Goal: Find specific page/section

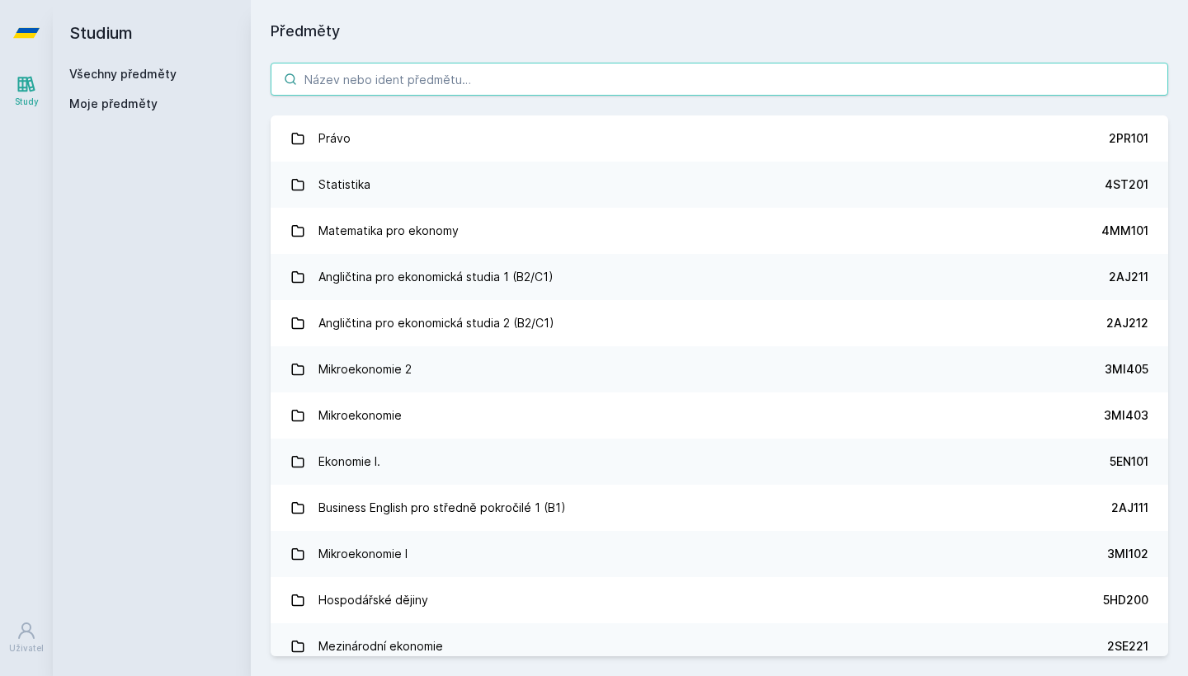
click at [477, 82] on input "search" at bounding box center [719, 79] width 897 height 33
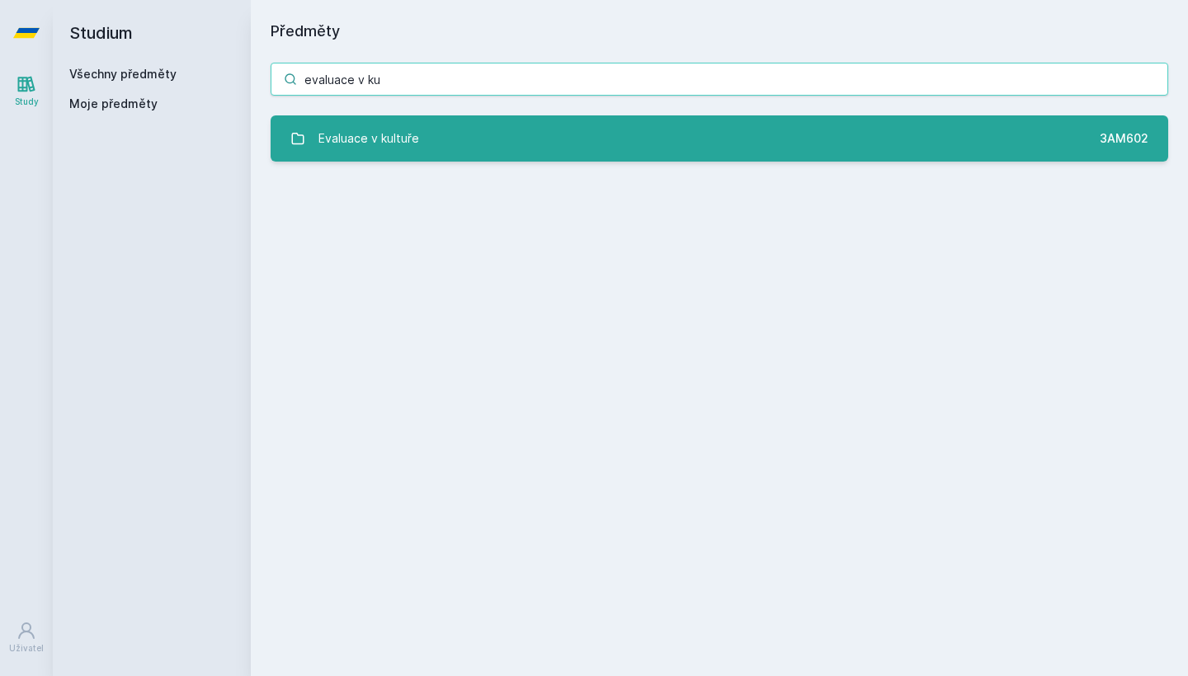
type input "evaluace v ku"
click at [614, 127] on link "Evaluace v kultuře 3AM602" at bounding box center [719, 138] width 897 height 46
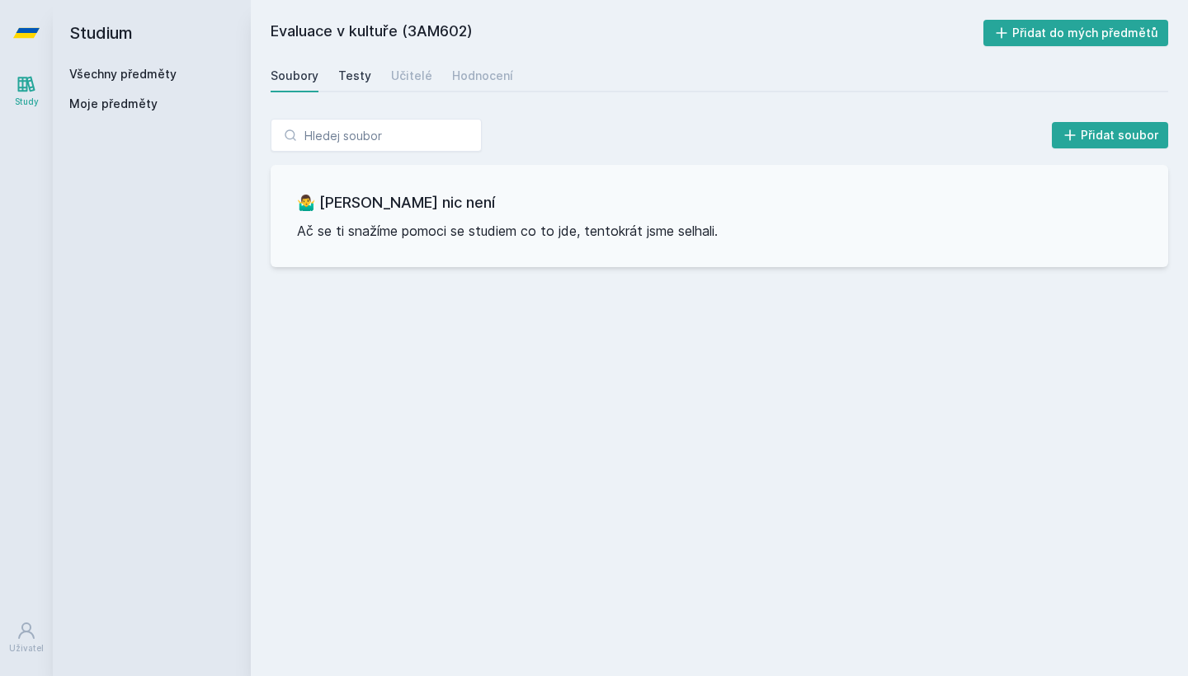
click at [363, 70] on div "Testy" at bounding box center [354, 76] width 33 height 16
click at [440, 84] on div "Soubory Testy Učitelé Hodnocení" at bounding box center [719, 75] width 897 height 33
drag, startPoint x: 470, startPoint y: 29, endPoint x: 408, endPoint y: 29, distance: 61.9
click at [408, 29] on h2 "Evaluace v kultuře (3AM602)" at bounding box center [627, 33] width 713 height 26
copy h2 "3AM602"
